Goal: Task Accomplishment & Management: Use online tool/utility

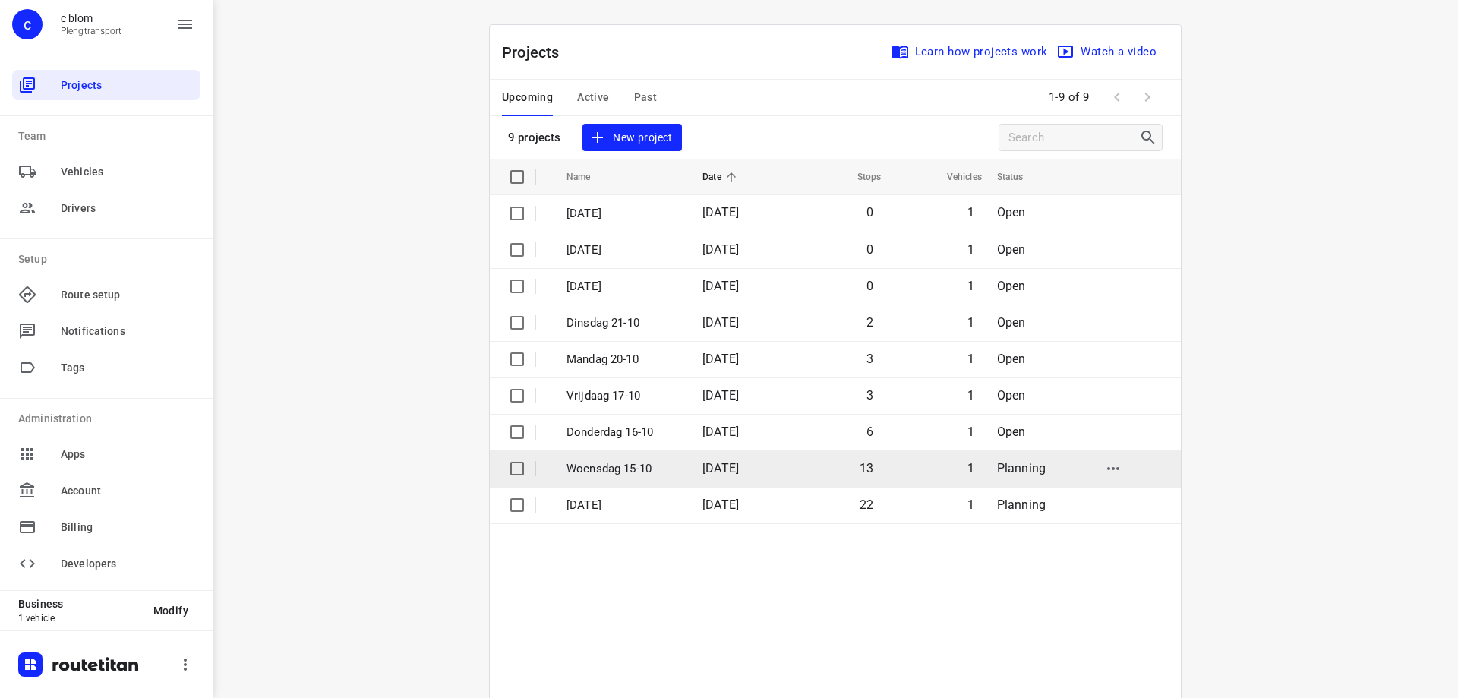
click at [739, 472] on span "[DATE]" at bounding box center [720, 468] width 36 height 14
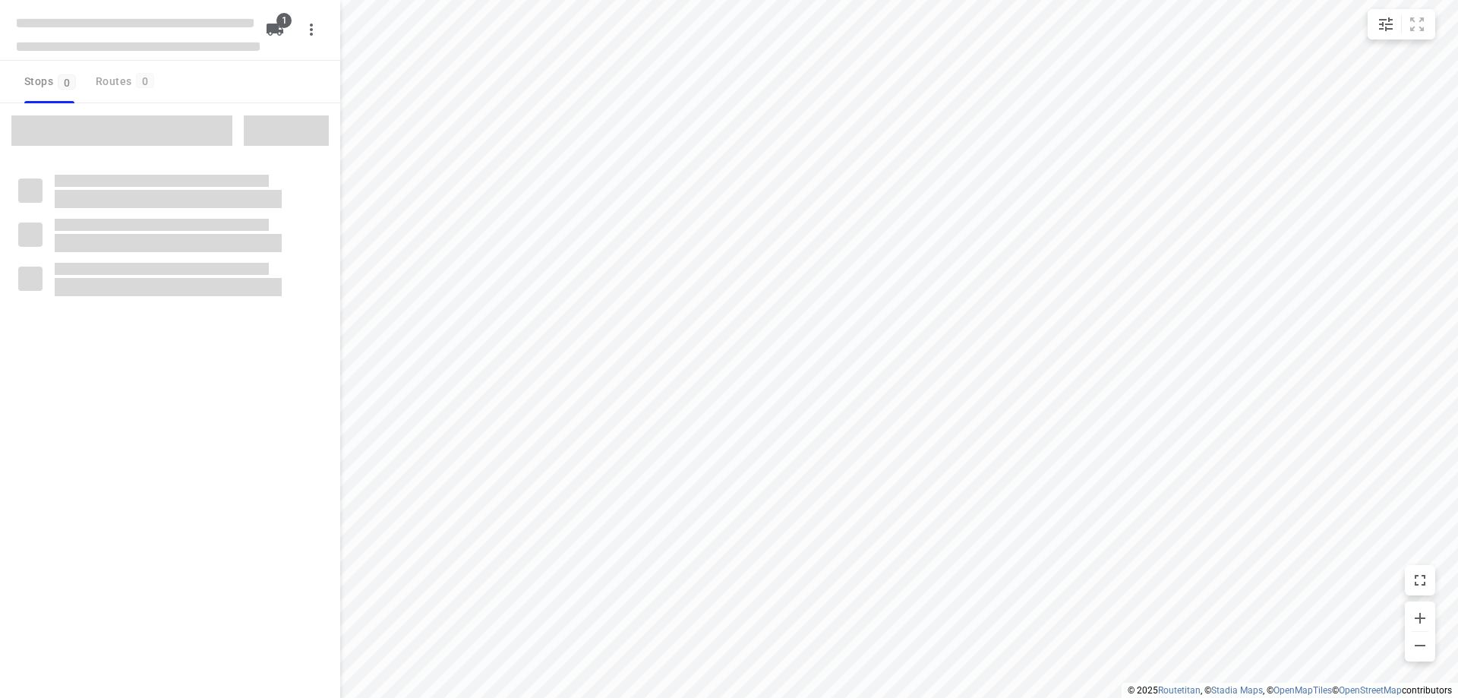
type input "distance"
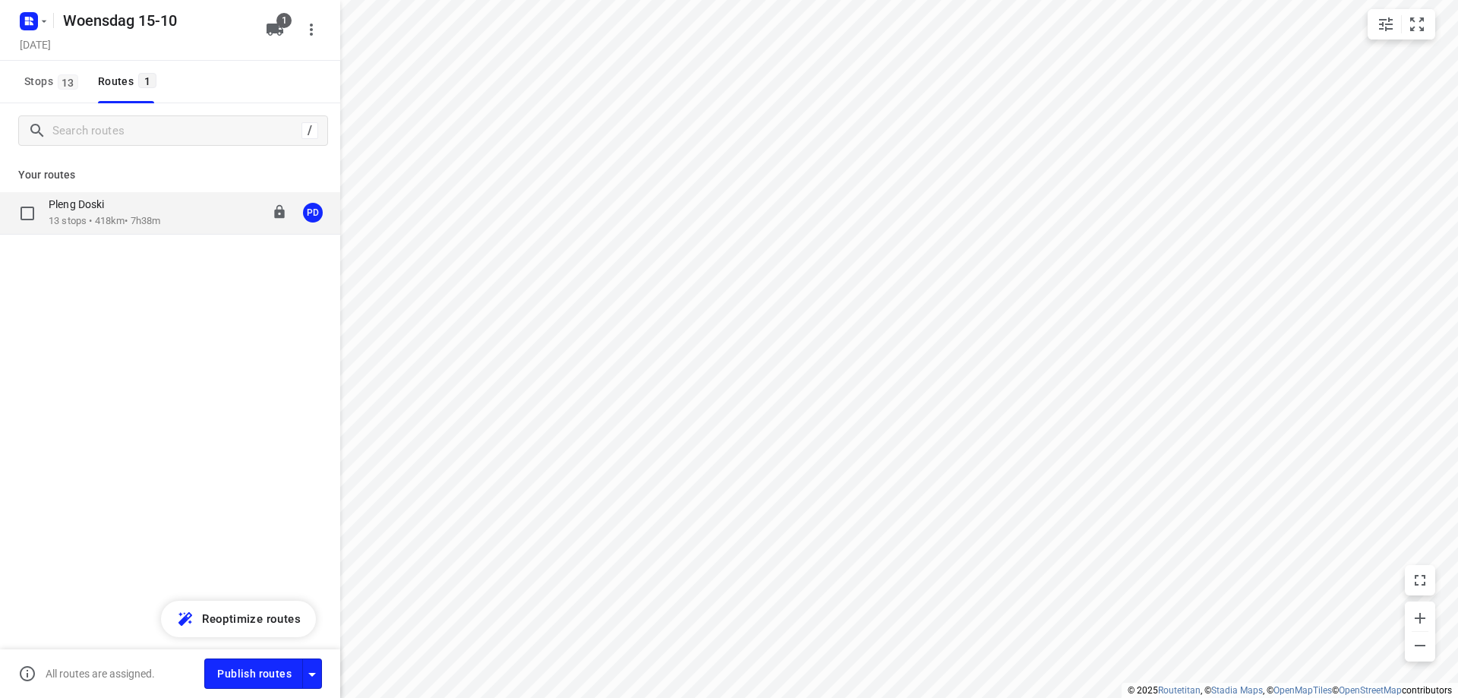
click at [181, 229] on div "Pleng Doski 13 stops • 418km • 7h38m 08:00-15:43 PD" at bounding box center [170, 213] width 340 height 43
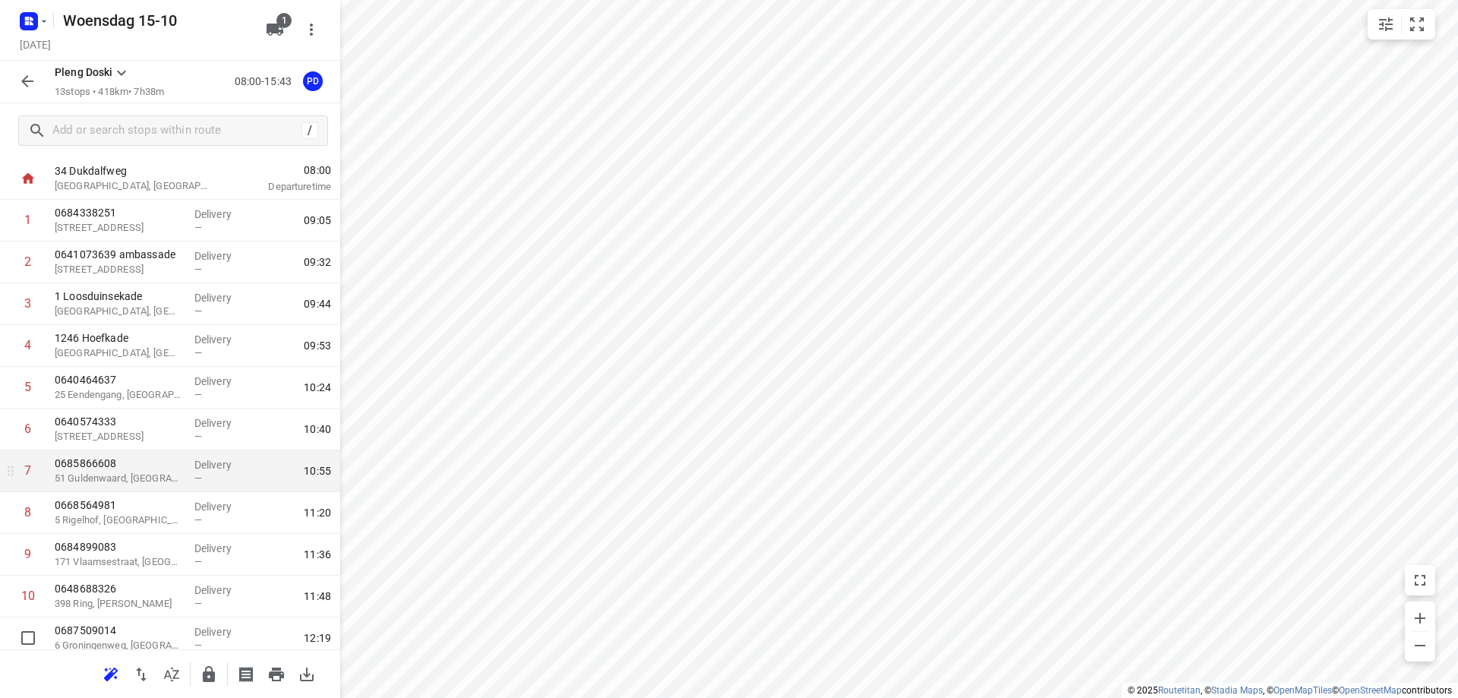
scroll to position [17, 0]
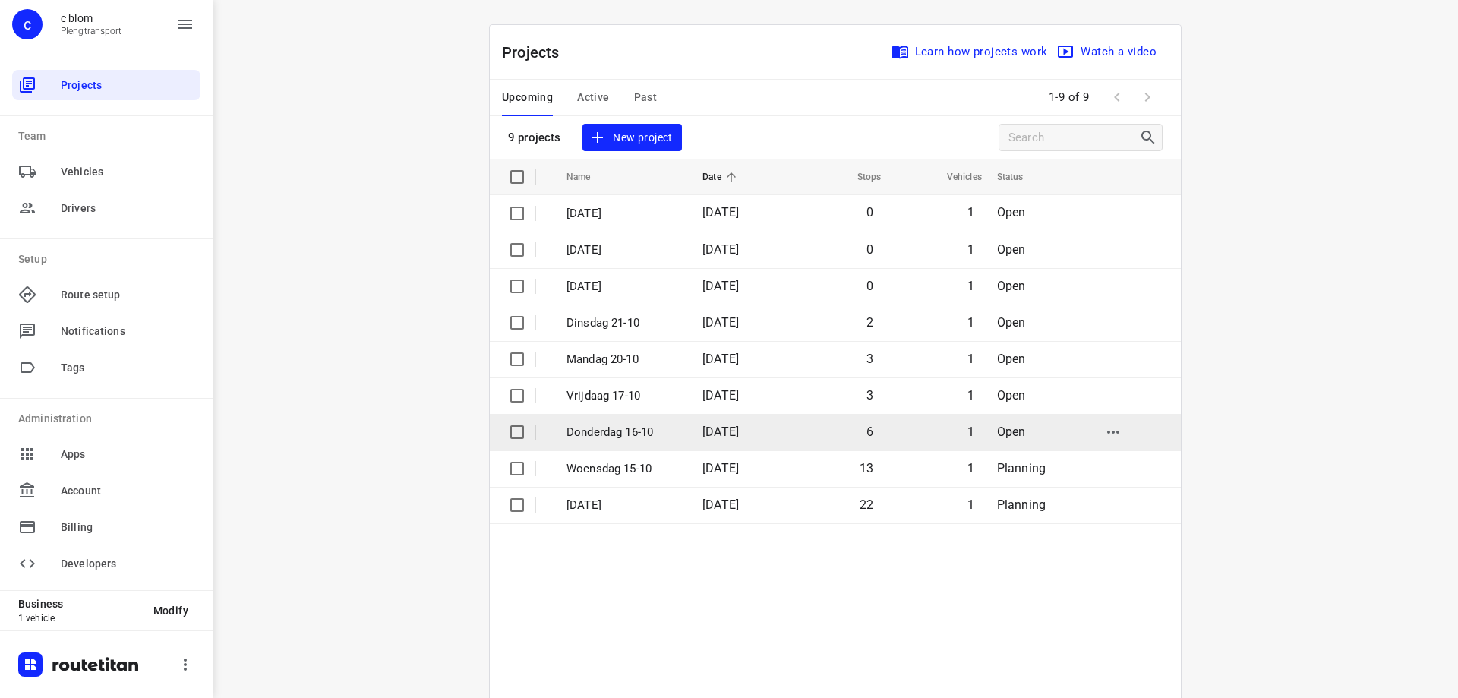
click at [690, 431] on td "[DATE]" at bounding box center [738, 432] width 97 height 36
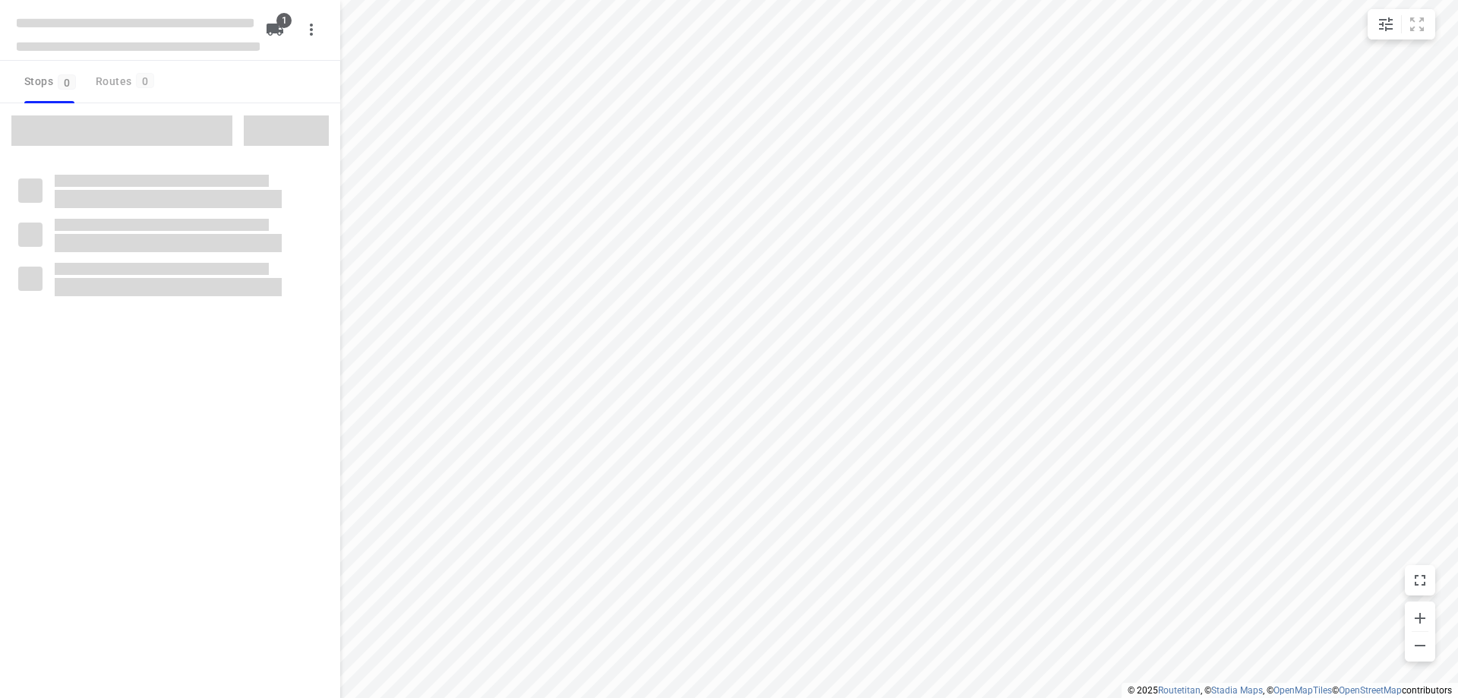
type input "distance"
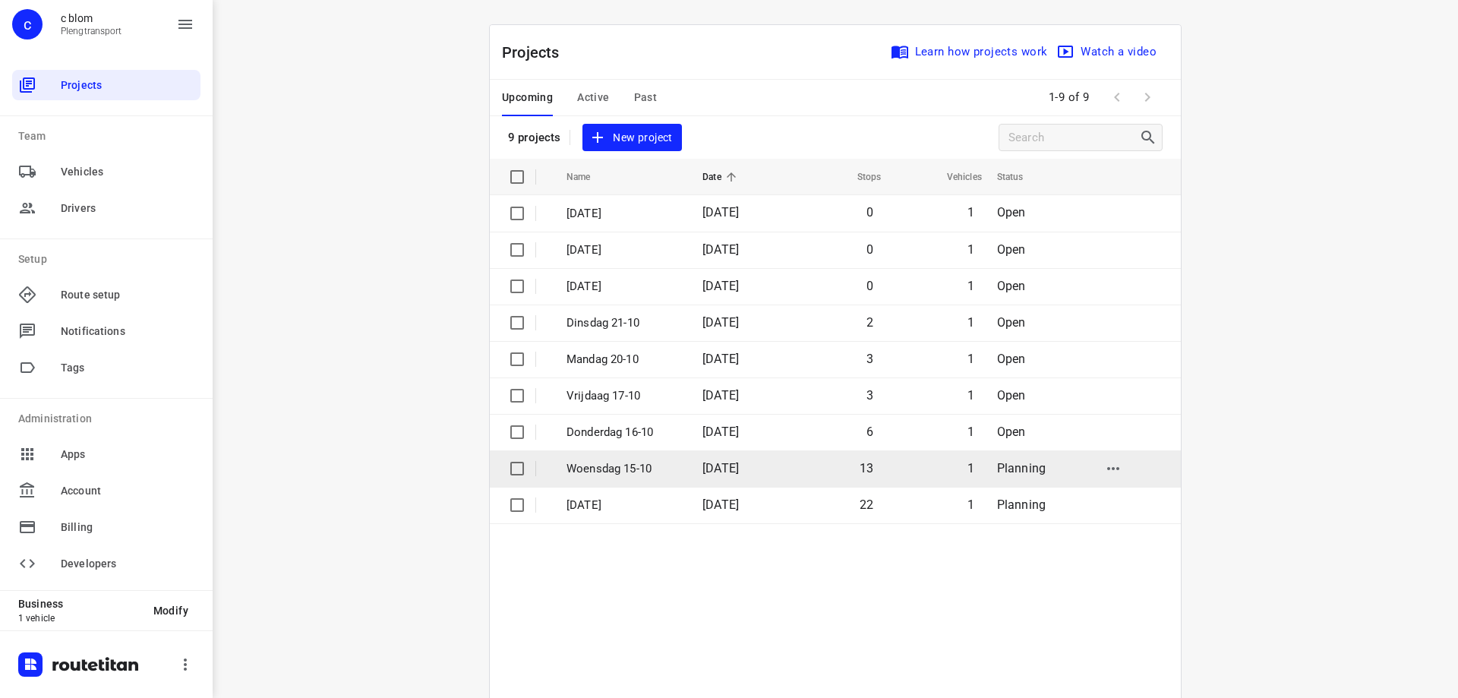
click at [690, 465] on td "[DATE]" at bounding box center [738, 468] width 97 height 36
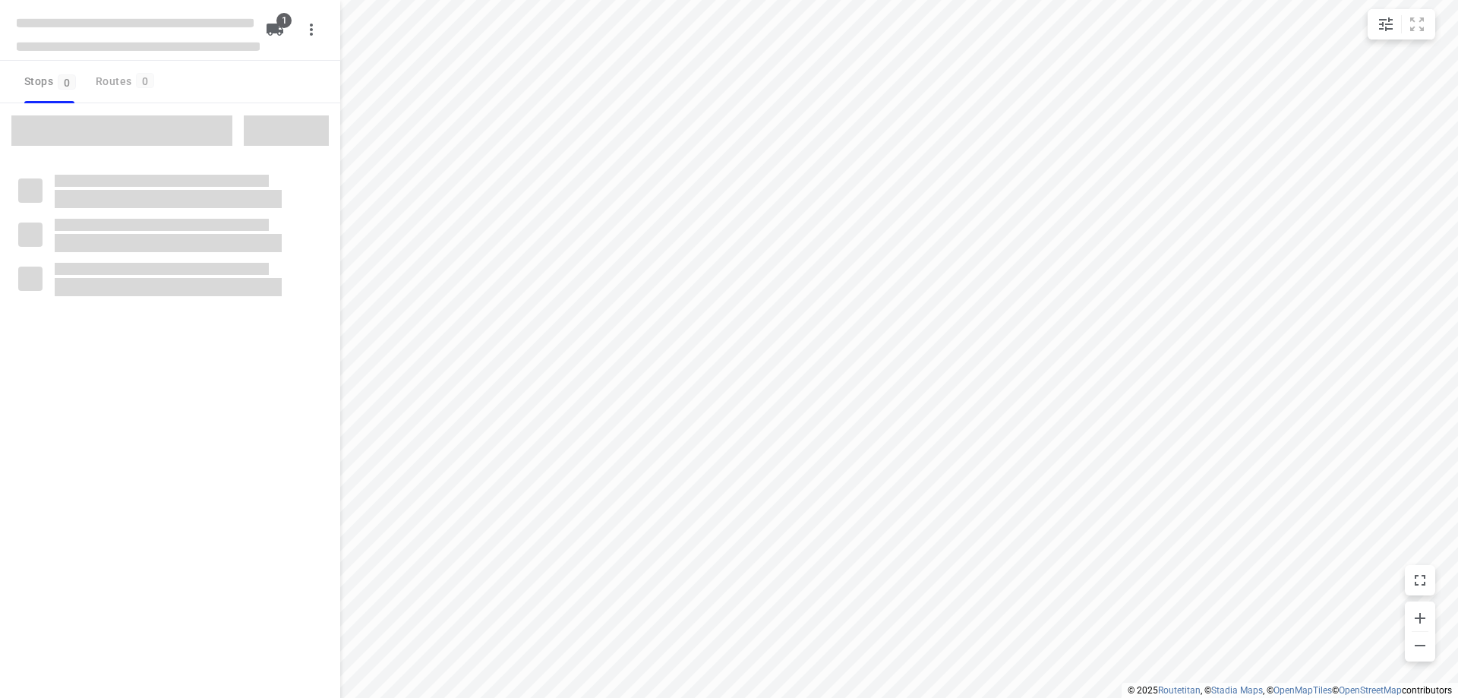
type input "distance"
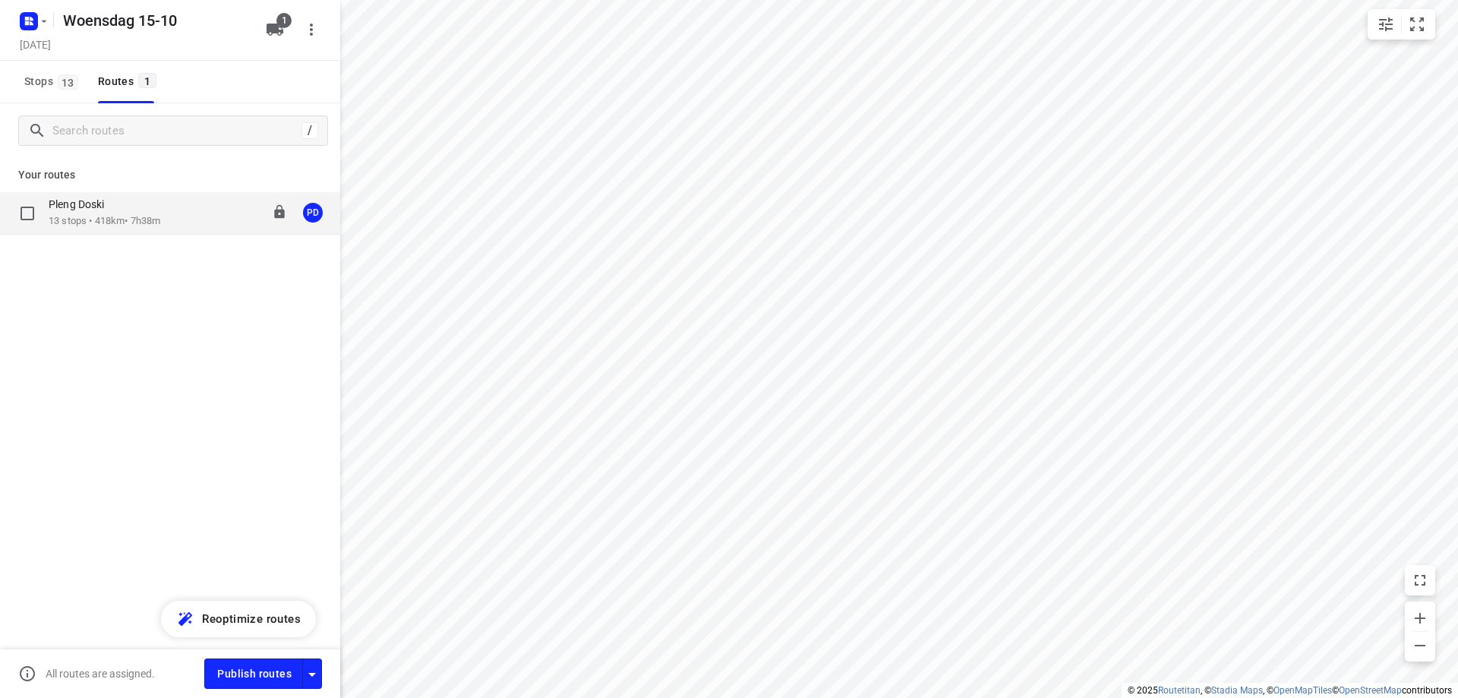
click at [132, 201] on div "Pleng Doski" at bounding box center [105, 205] width 112 height 17
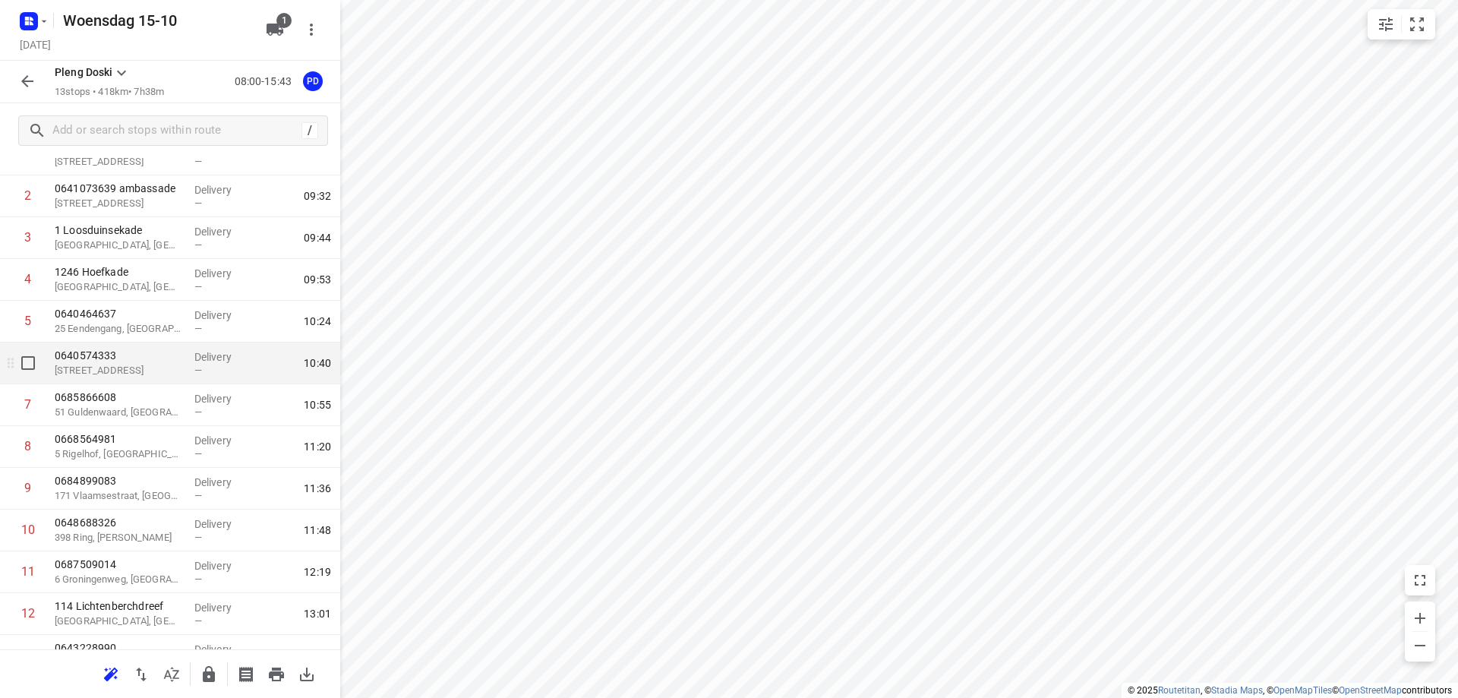
scroll to position [169, 0]
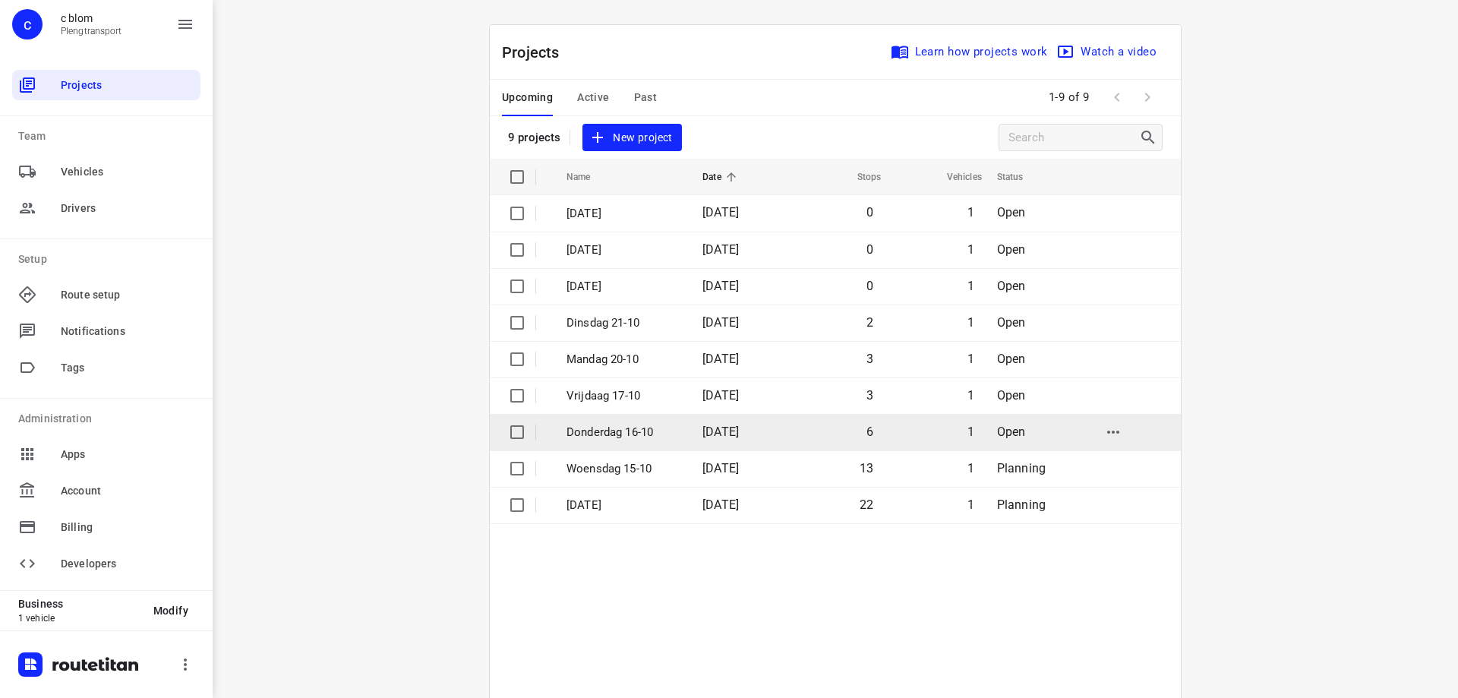
click at [632, 424] on p "Donderdag 16-10" at bounding box center [622, 432] width 113 height 17
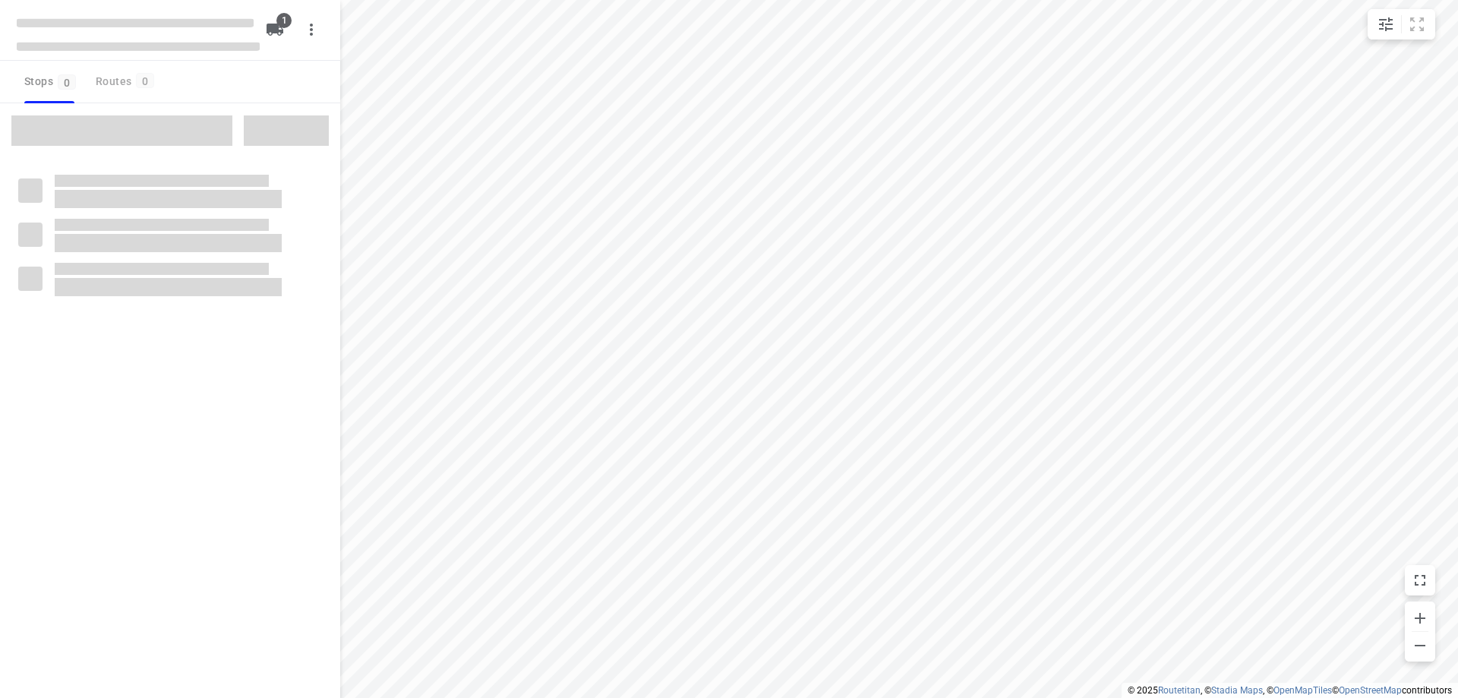
type input "distance"
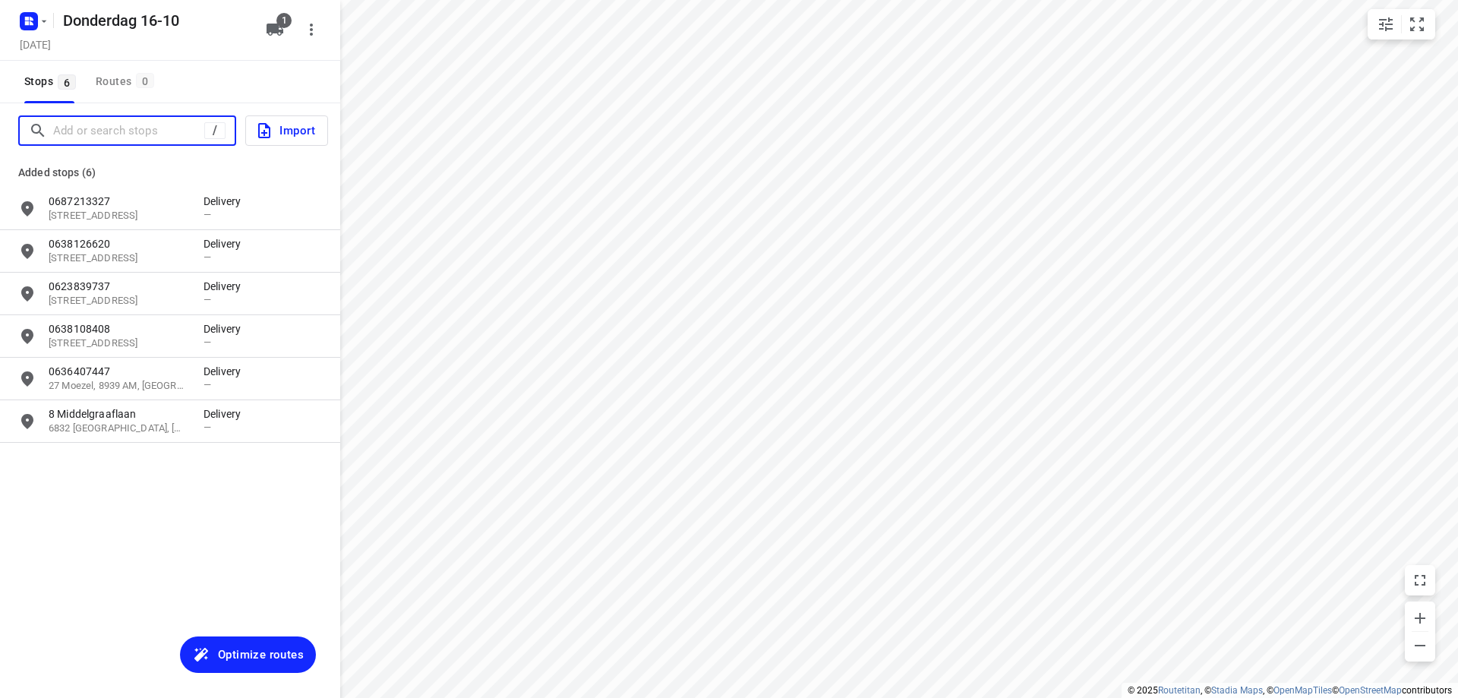
click at [104, 136] on input "Add or search stops" at bounding box center [128, 131] width 151 height 24
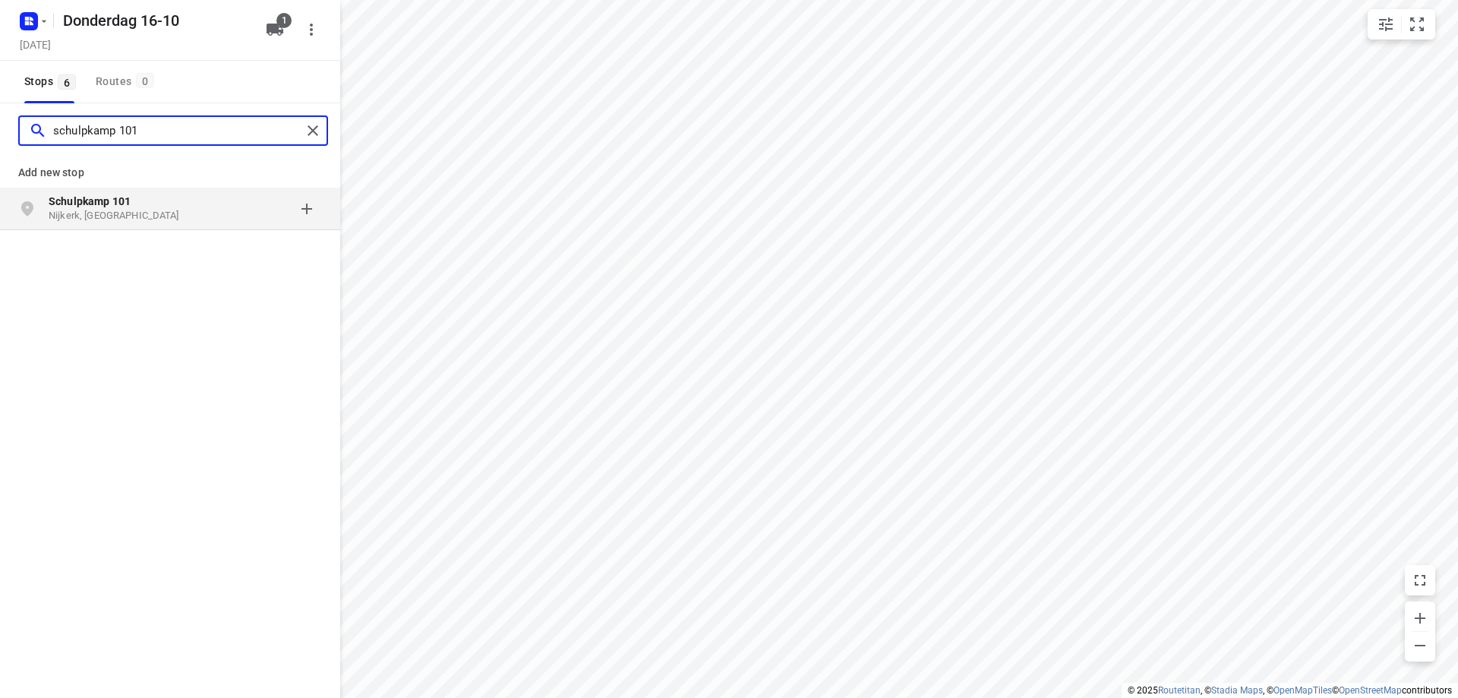
type input "schulpkamp 101"
click at [126, 197] on b "Schulpkamp 101" at bounding box center [90, 201] width 82 height 12
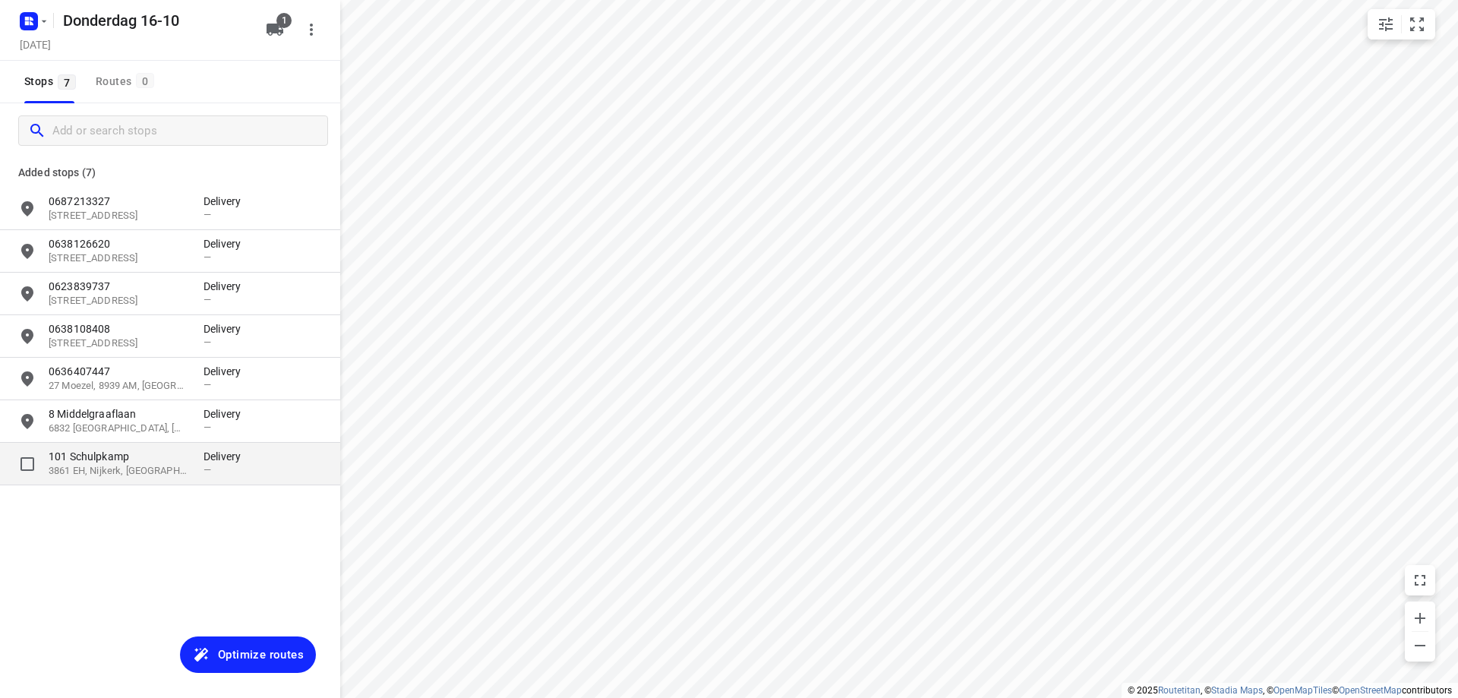
click at [72, 476] on p "3861 EH, Nijkerk, [GEOGRAPHIC_DATA]" at bounding box center [119, 471] width 140 height 14
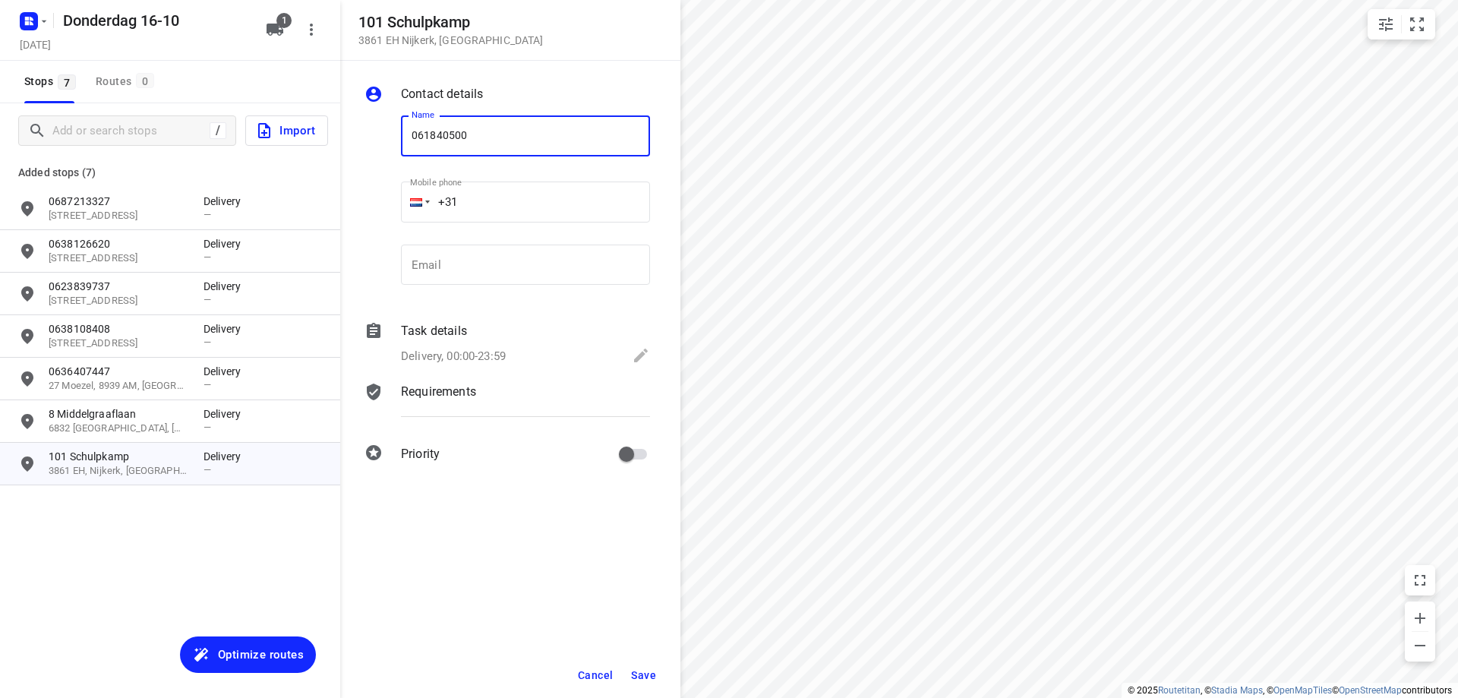
click at [423, 134] on input "061840500" at bounding box center [525, 135] width 249 height 41
type input "0681840500"
click at [654, 669] on span "Save" at bounding box center [643, 675] width 25 height 12
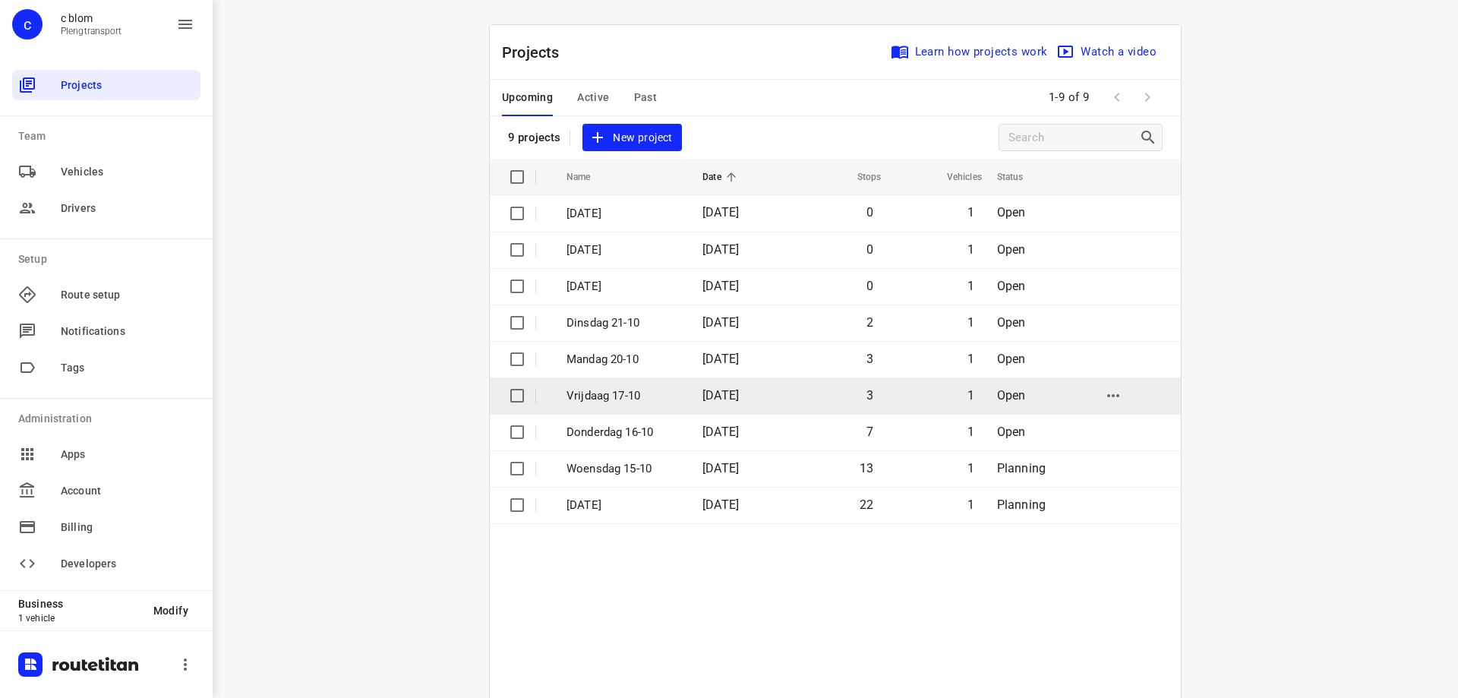
click at [640, 390] on p "Vrijdaag 17-10" at bounding box center [622, 395] width 113 height 17
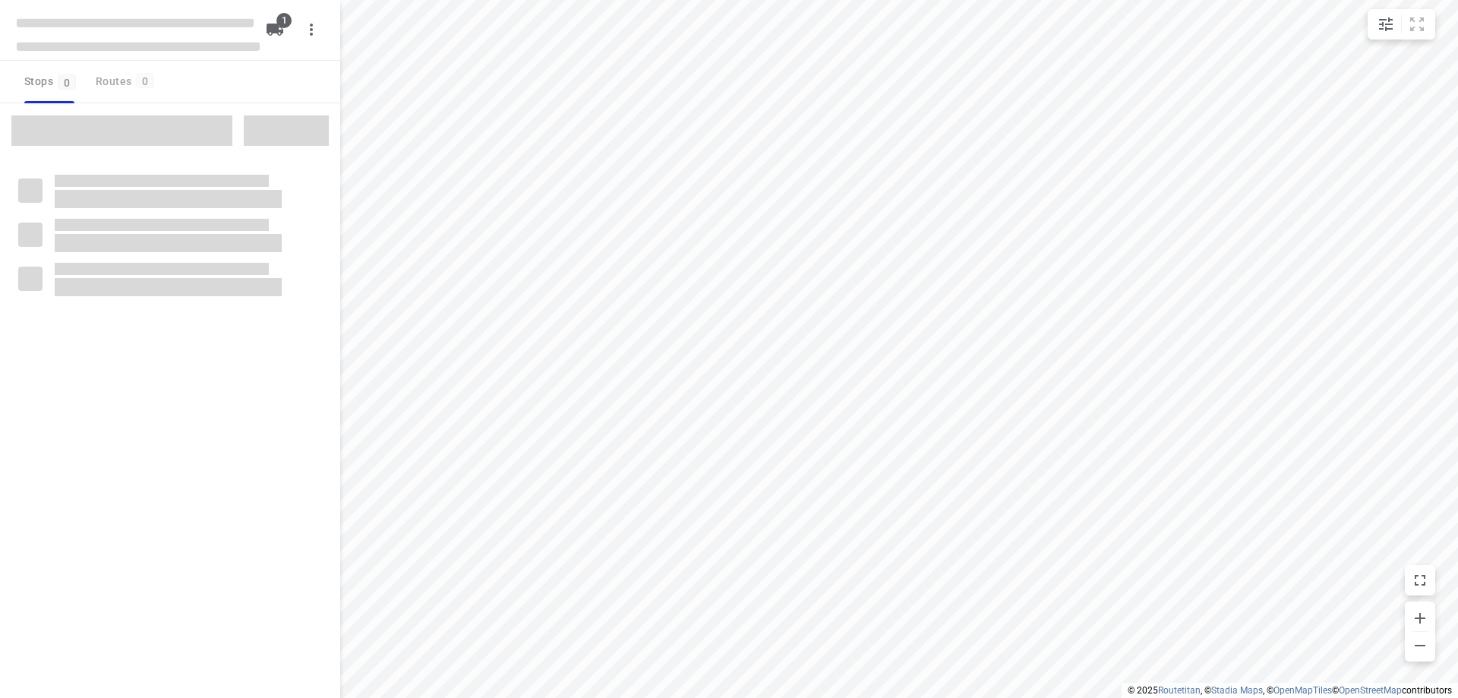
type input "distance"
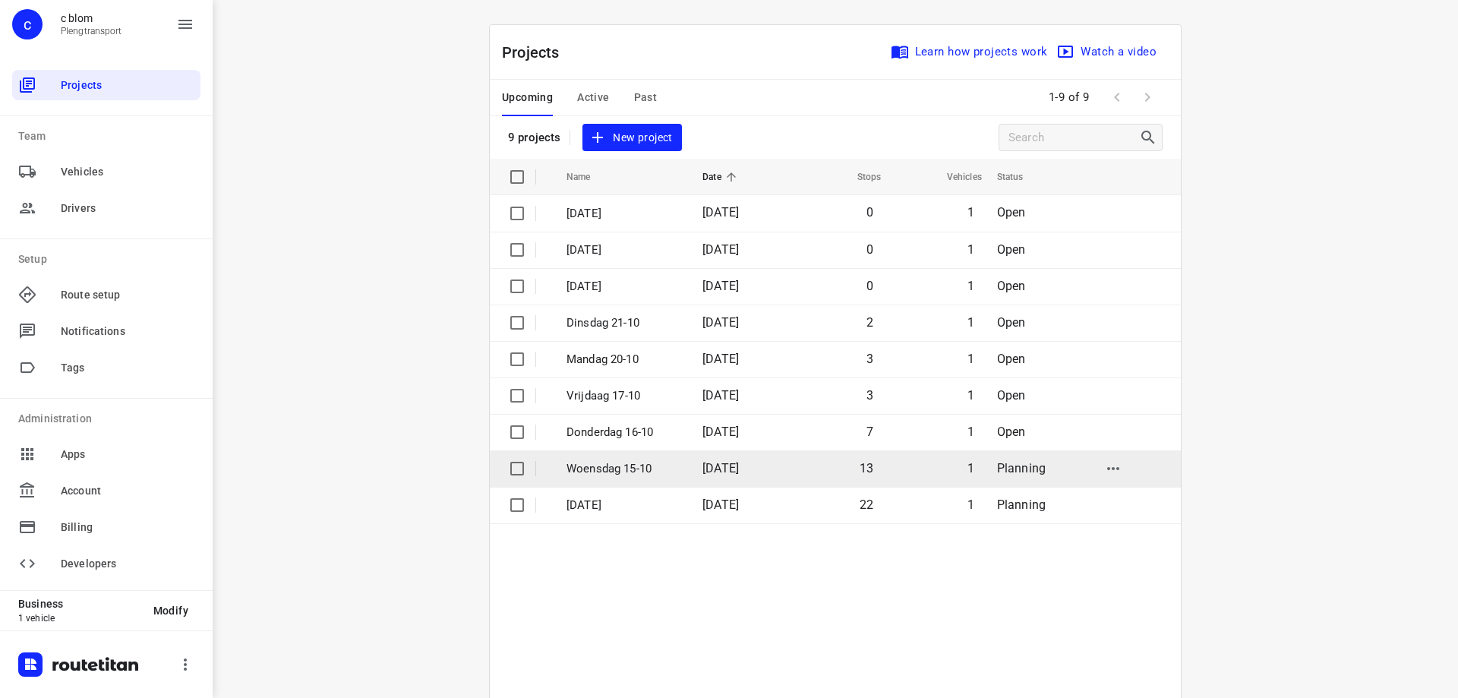
click at [702, 461] on span "[DATE]" at bounding box center [720, 468] width 36 height 14
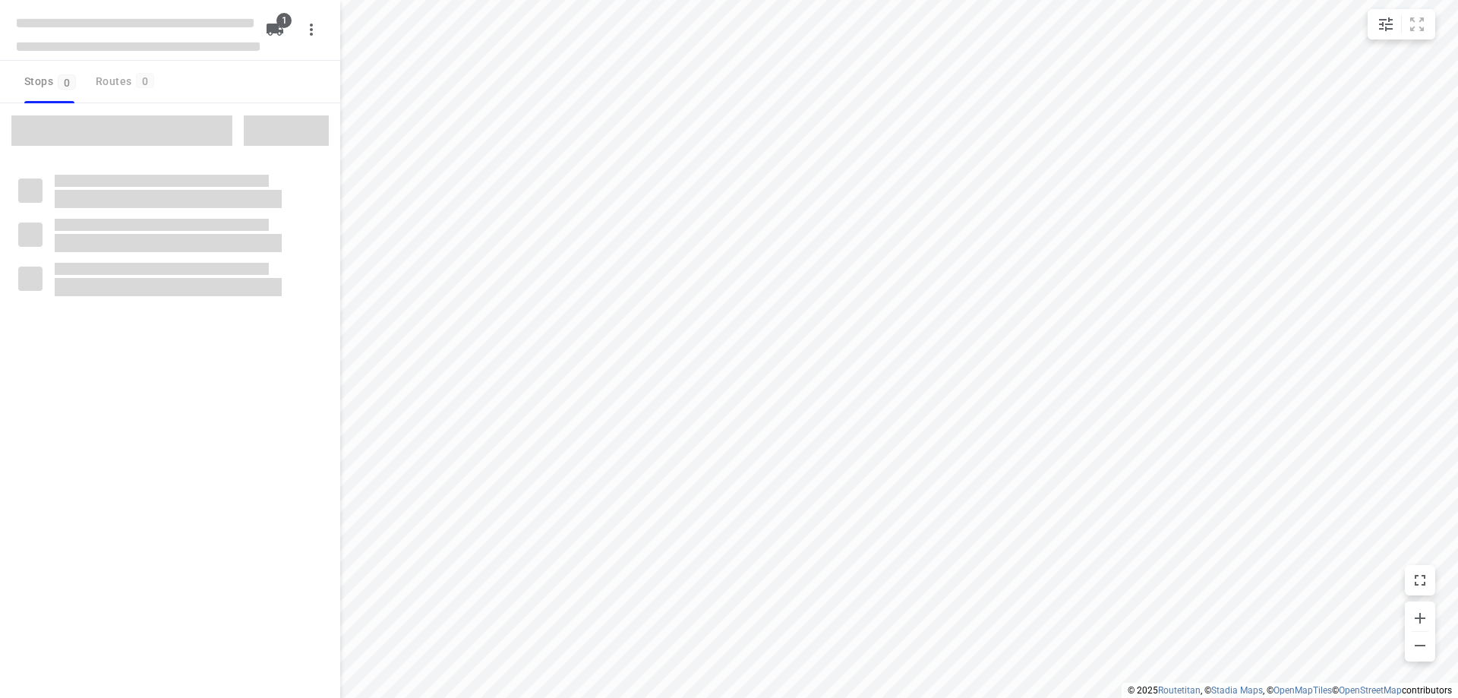
type input "distance"
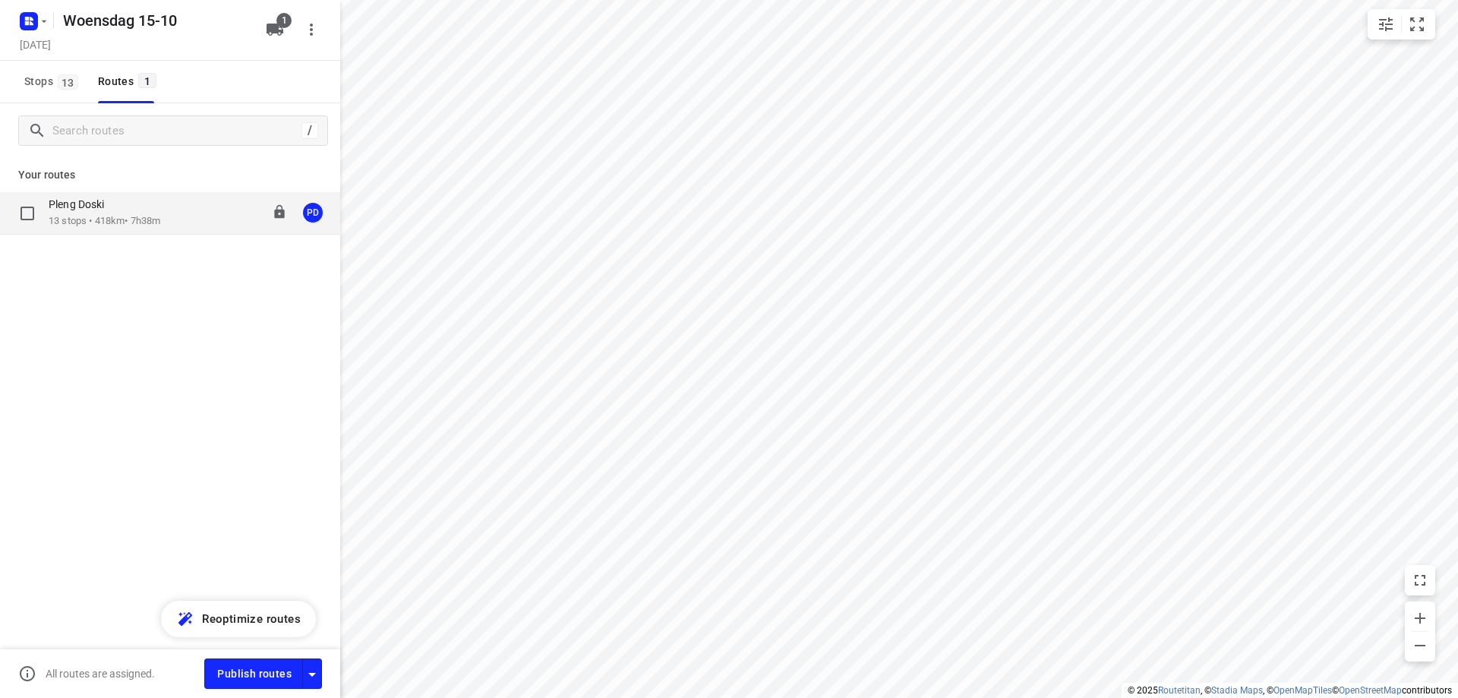
click at [201, 219] on div "Pleng Doski 13 stops • 418km • 7h38m 08:00-15:43 PD" at bounding box center [195, 212] width 292 height 31
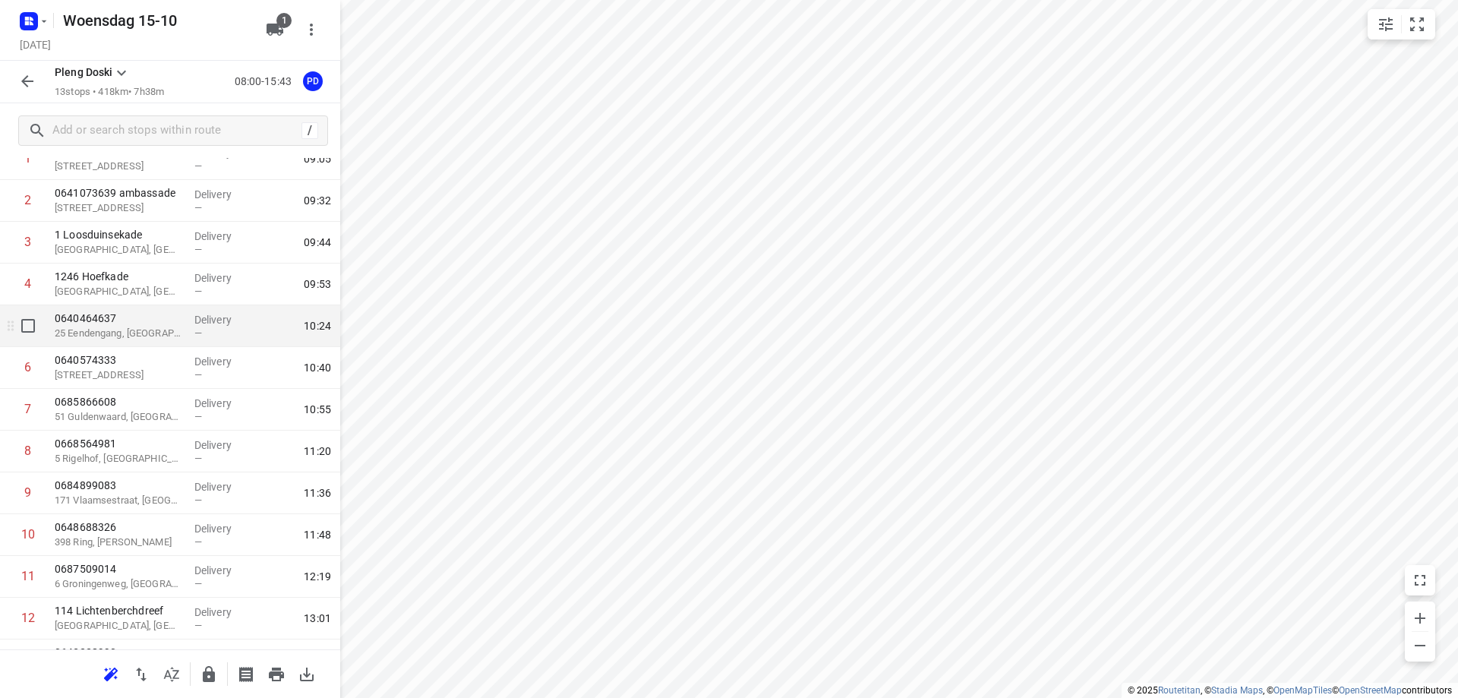
scroll to position [169, 0]
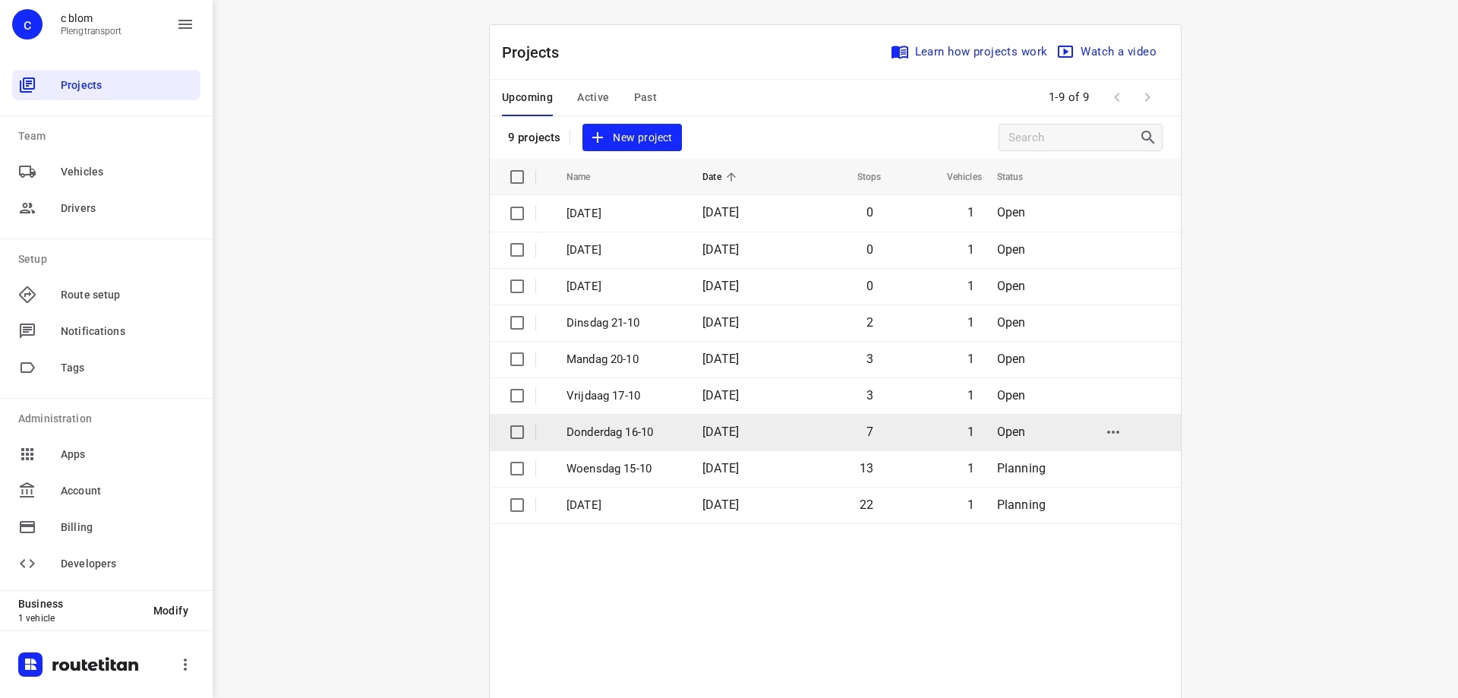
click at [791, 436] on td "7" at bounding box center [835, 432] width 97 height 36
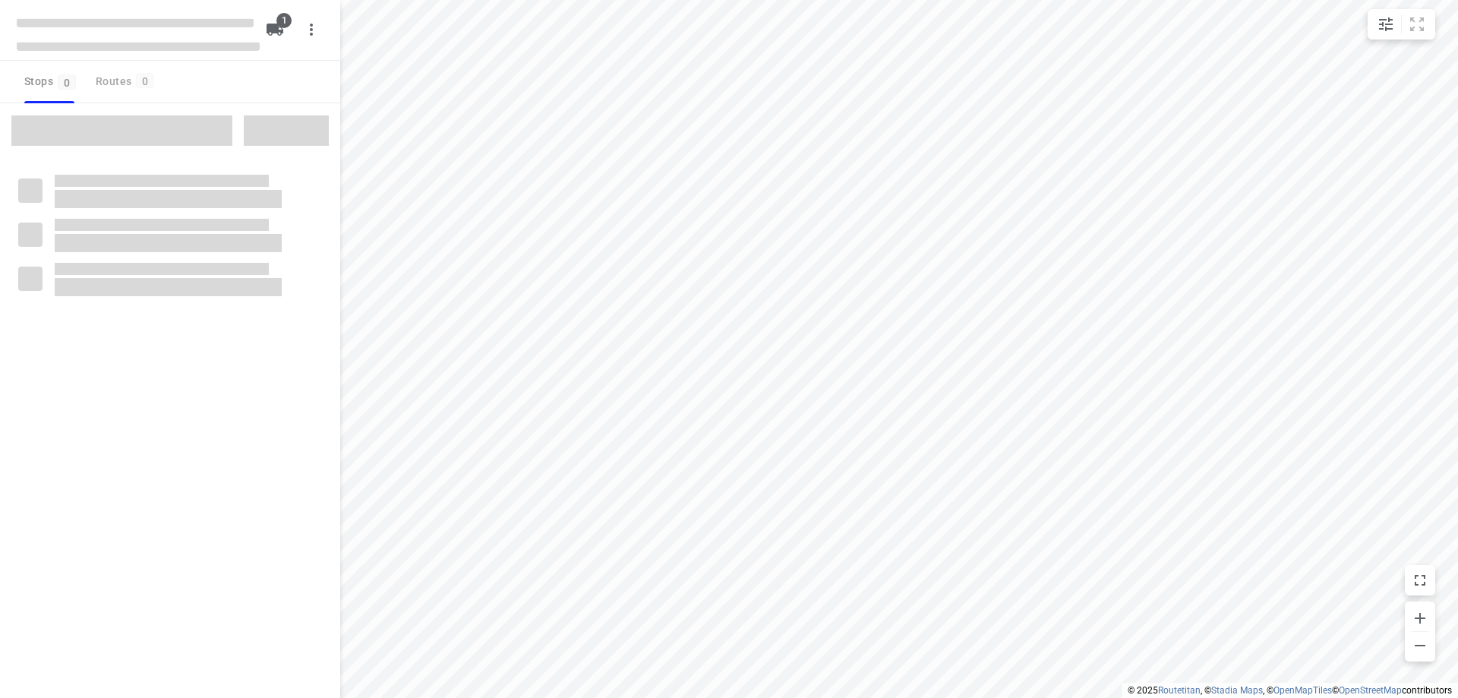
type input "distance"
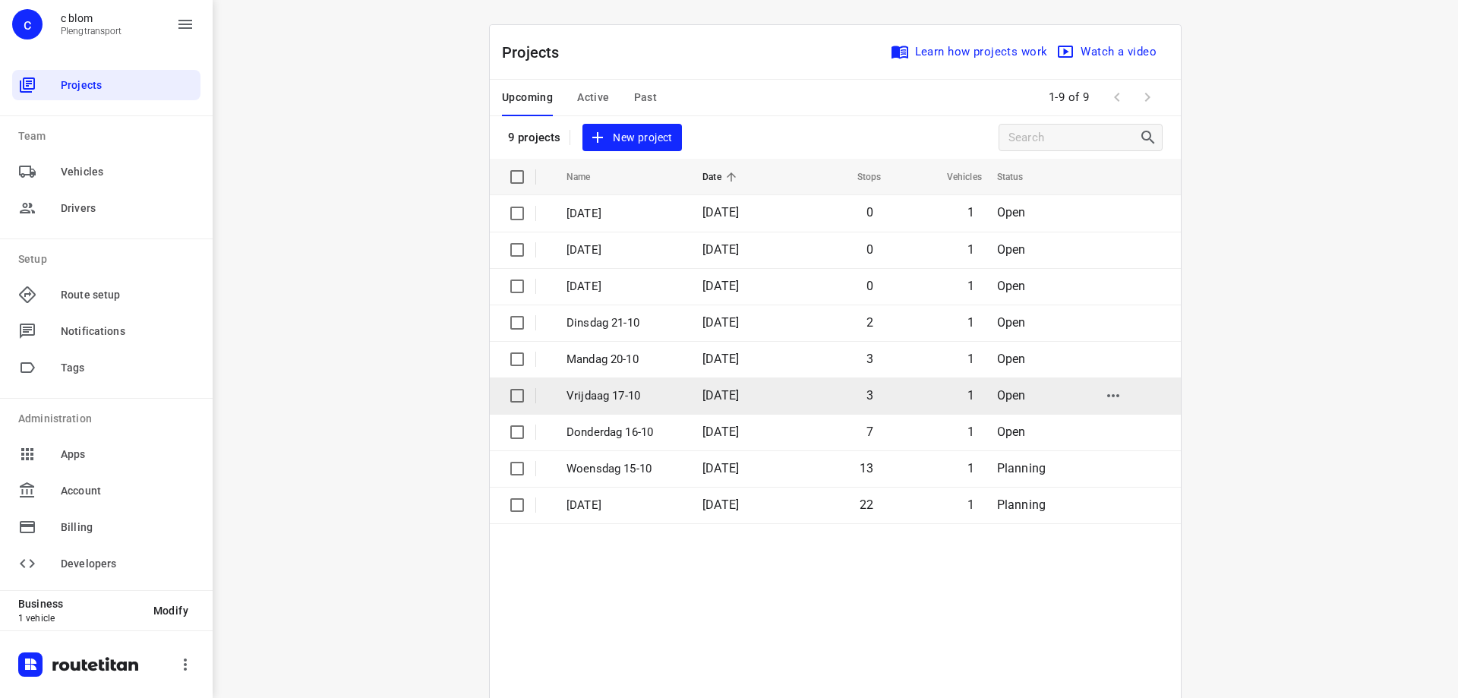
click at [739, 392] on span "[DATE]" at bounding box center [720, 395] width 36 height 14
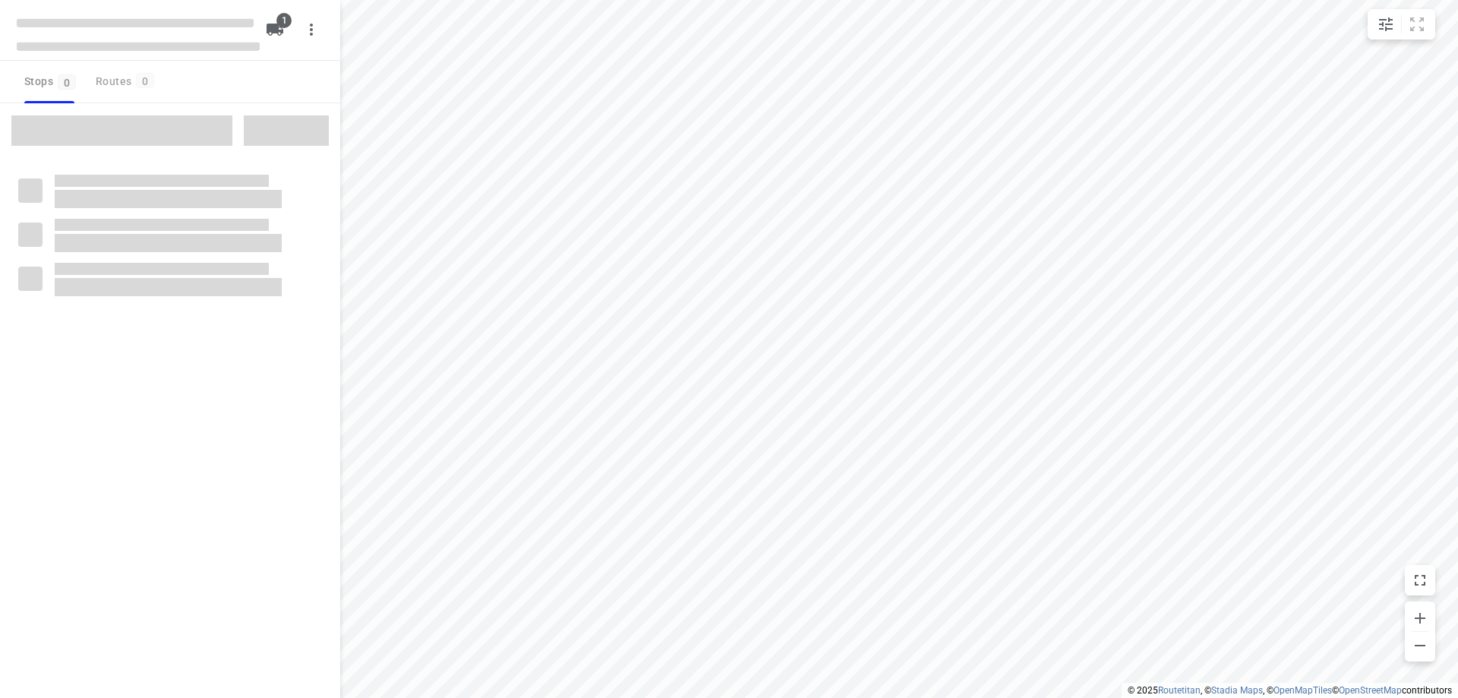
type input "distance"
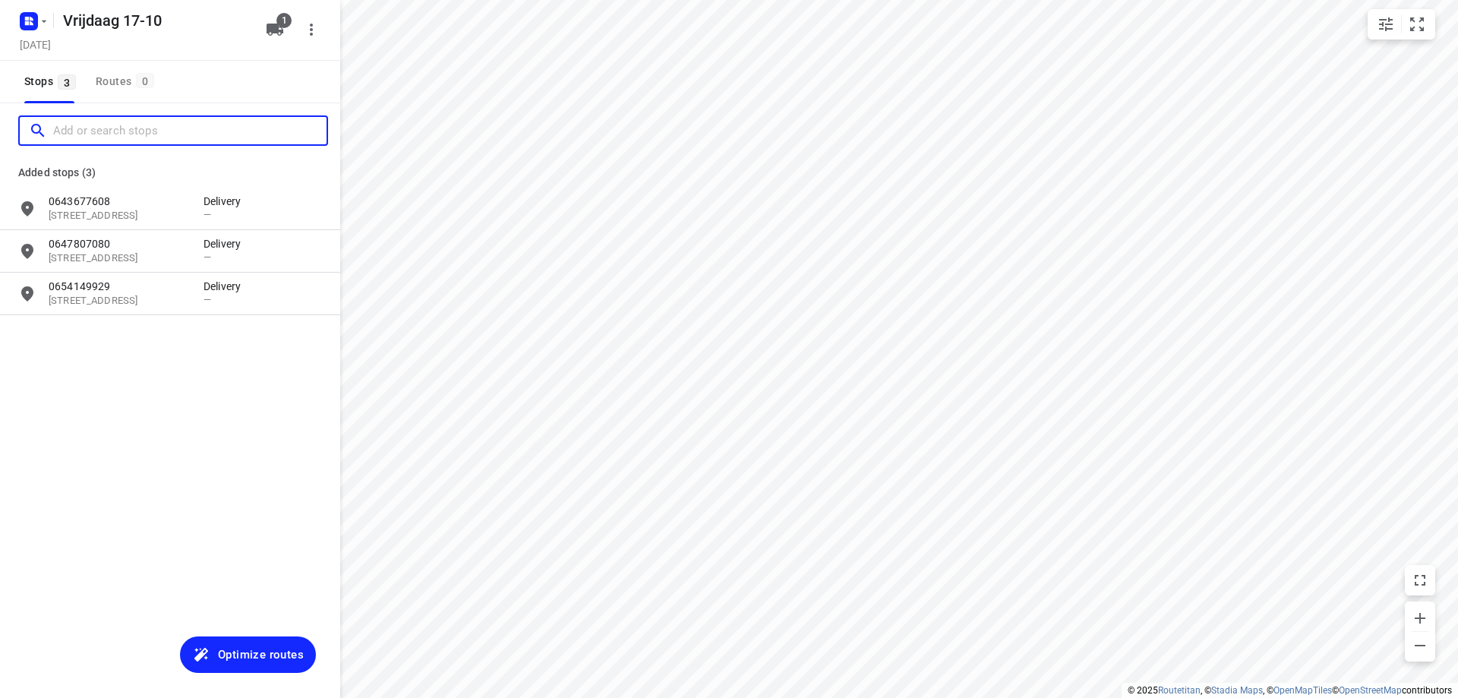
click at [80, 133] on input "Add or search stops" at bounding box center [189, 131] width 273 height 24
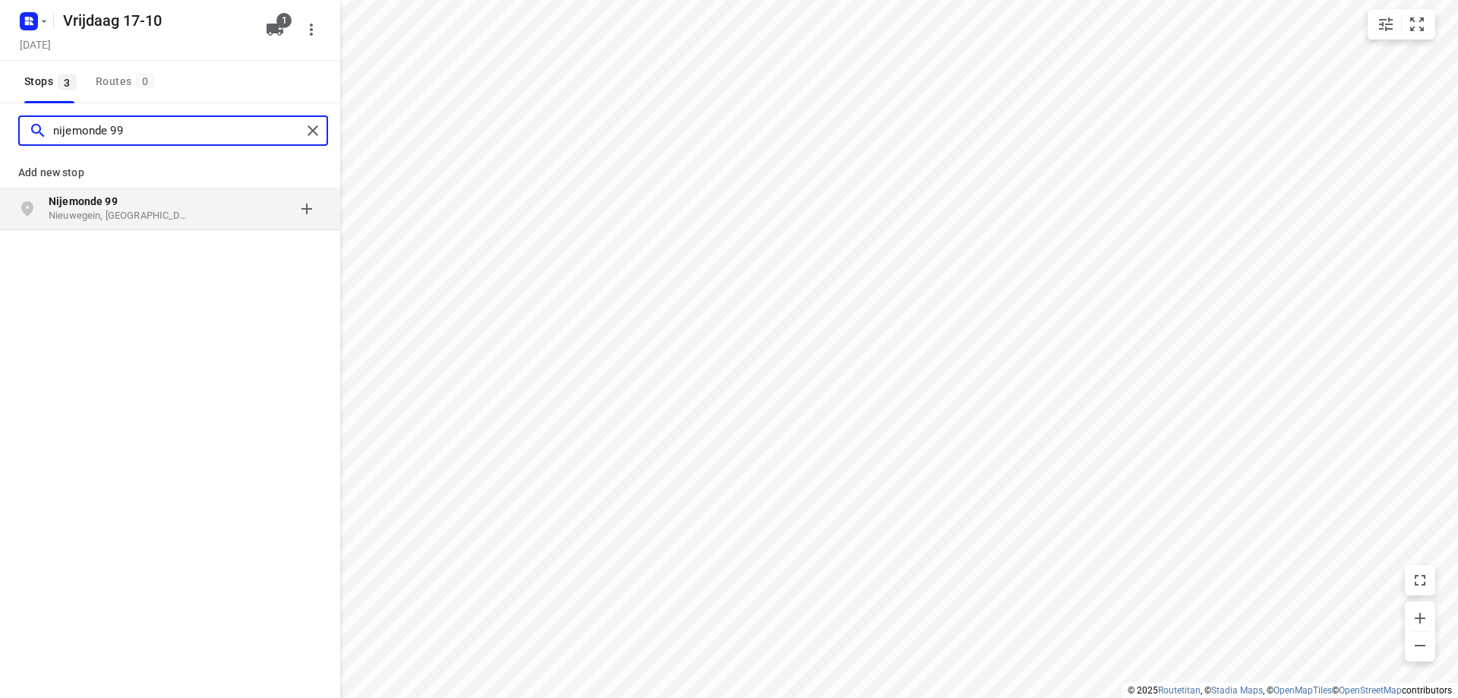
type input "nijemonde 99"
click at [151, 205] on p "Nijemonde 99" at bounding box center [119, 201] width 140 height 15
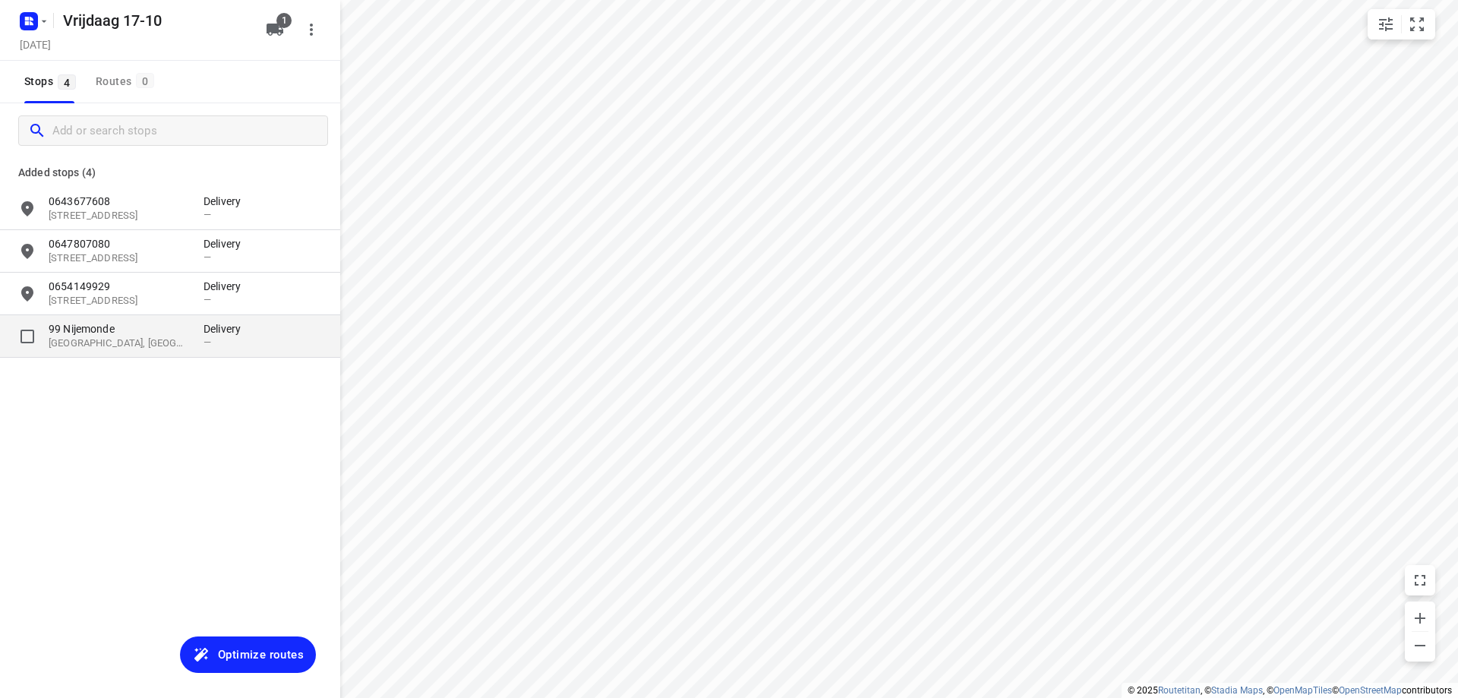
click at [183, 332] on p "99 Nijemonde" at bounding box center [119, 328] width 140 height 15
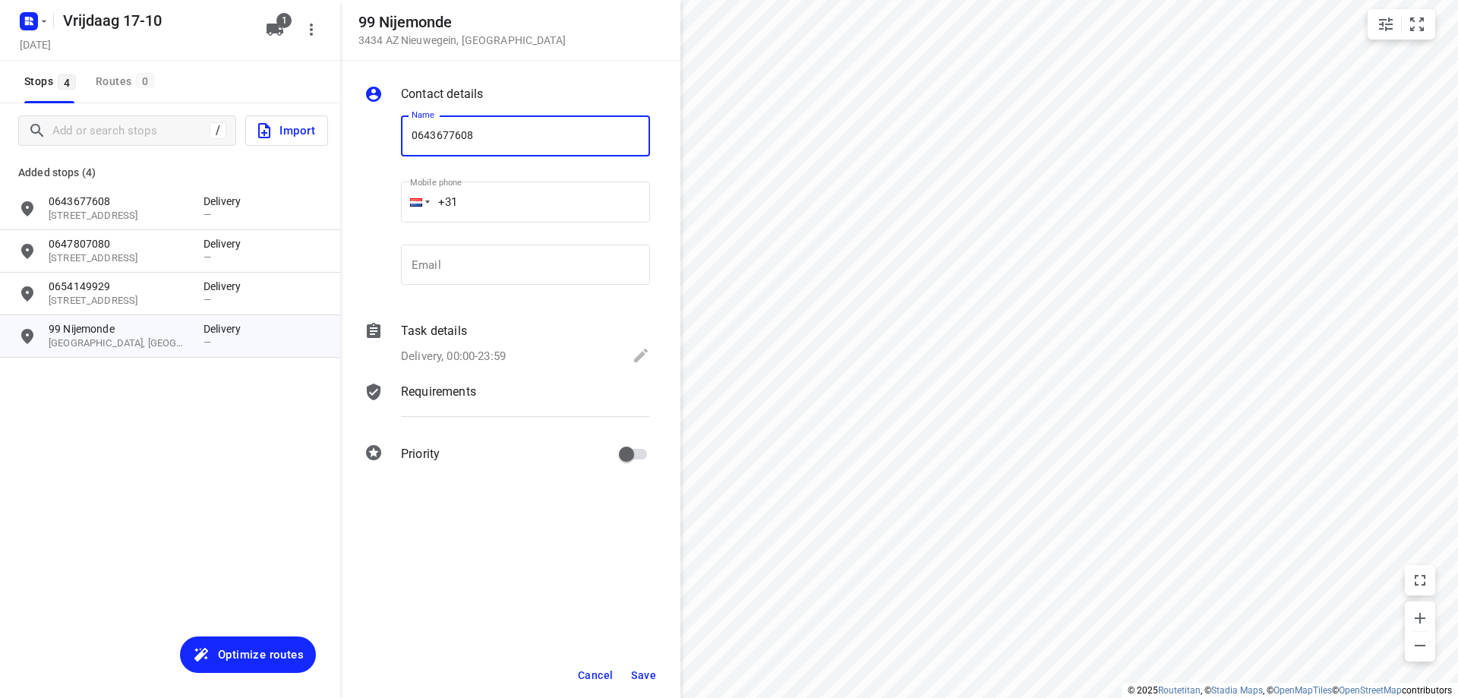
type input "0643677608"
click at [648, 666] on button "Save" at bounding box center [643, 674] width 37 height 27
